Goal: Check status

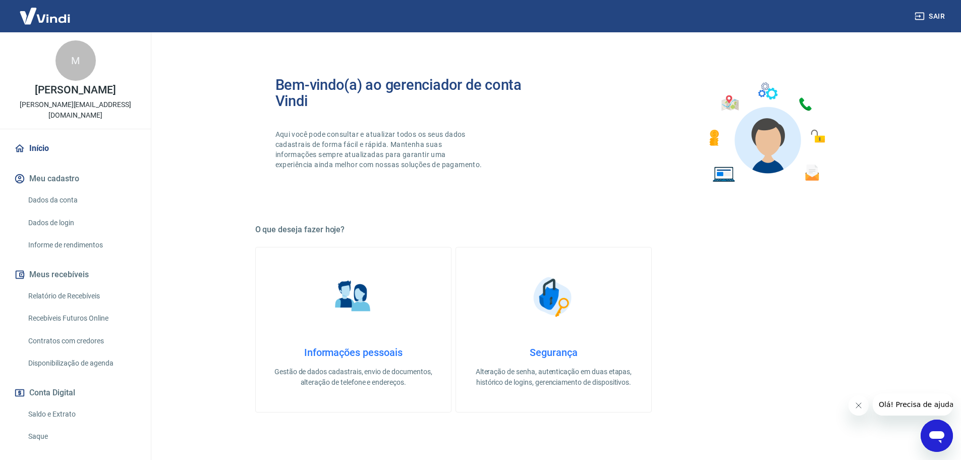
drag, startPoint x: 50, startPoint y: 403, endPoint x: 127, endPoint y: 393, distance: 76.8
click at [50, 404] on link "Saldo e Extrato" at bounding box center [81, 414] width 115 height 21
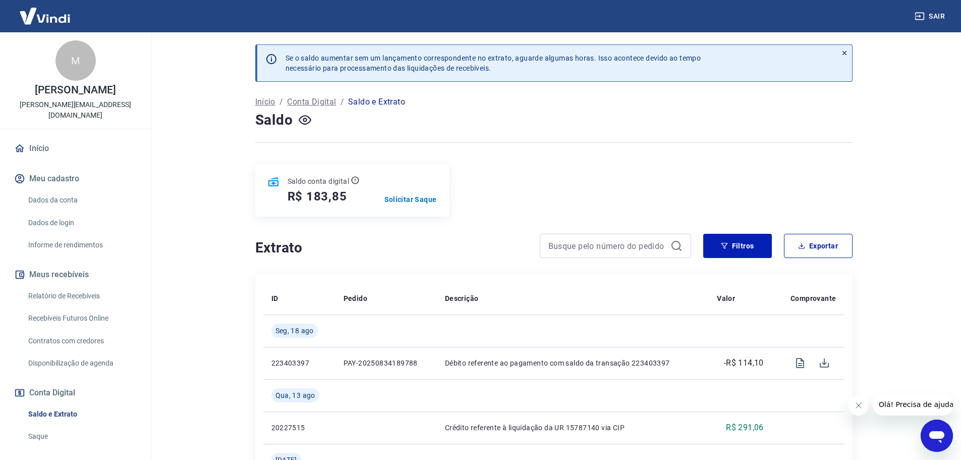
click at [844, 51] on icon at bounding box center [844, 52] width 7 height 7
